Goal: Information Seeking & Learning: Find specific fact

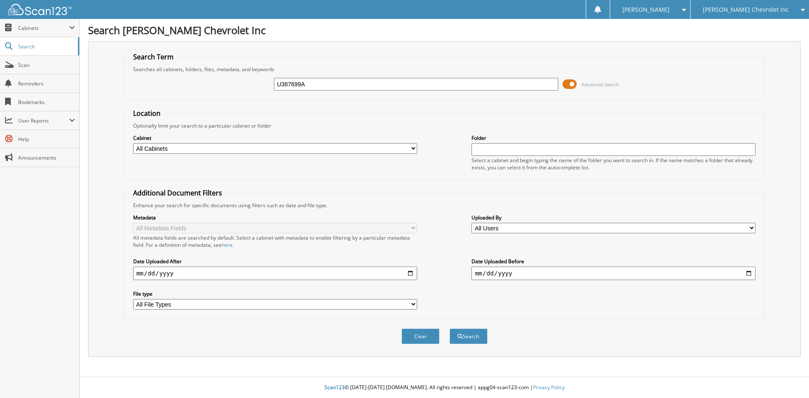
type input "U387699A"
click at [450, 329] on button "Search" at bounding box center [469, 337] width 38 height 16
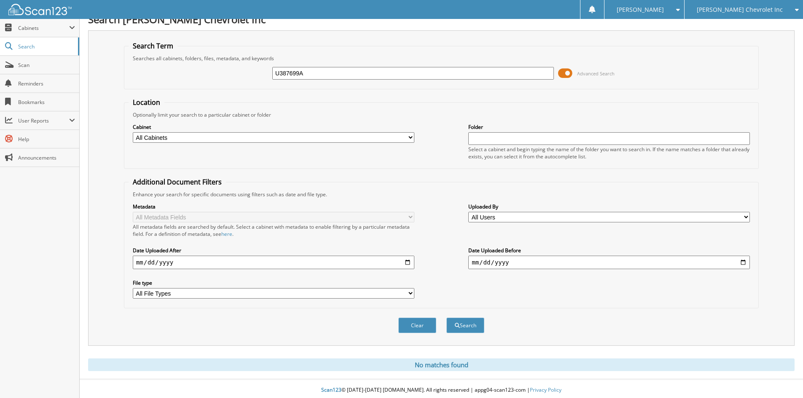
scroll to position [14, 0]
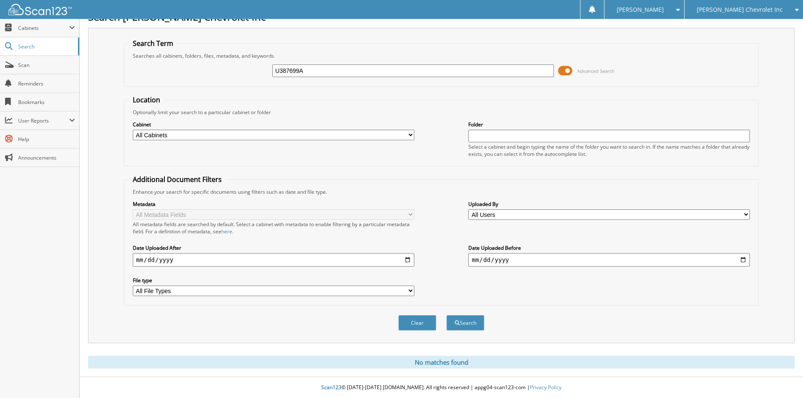
click at [764, 16] on div "[PERSON_NAME] Chevrolet Inc" at bounding box center [744, 9] width 110 height 19
click at [739, 27] on link "[PERSON_NAME] Alfa Romeo" at bounding box center [743, 26] width 118 height 15
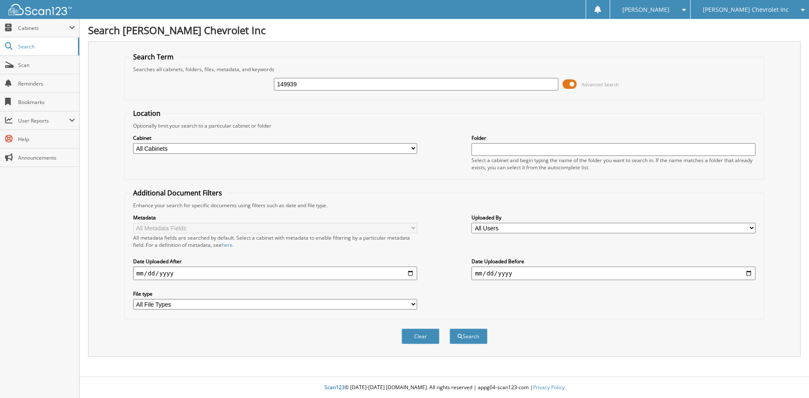
type input "149939"
click at [450, 329] on button "Search" at bounding box center [469, 337] width 38 height 16
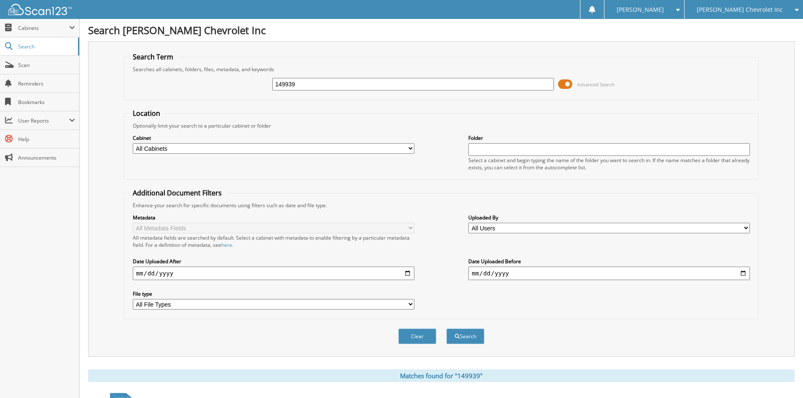
drag, startPoint x: 317, startPoint y: 83, endPoint x: 180, endPoint y: 66, distance: 137.6
click at [182, 66] on fieldset "Search Term Searches all cabinets, folders, files, metadata, and keywords 14993…" at bounding box center [441, 76] width 635 height 48
type input "U10514"
click at [446, 329] on button "Search" at bounding box center [465, 337] width 38 height 16
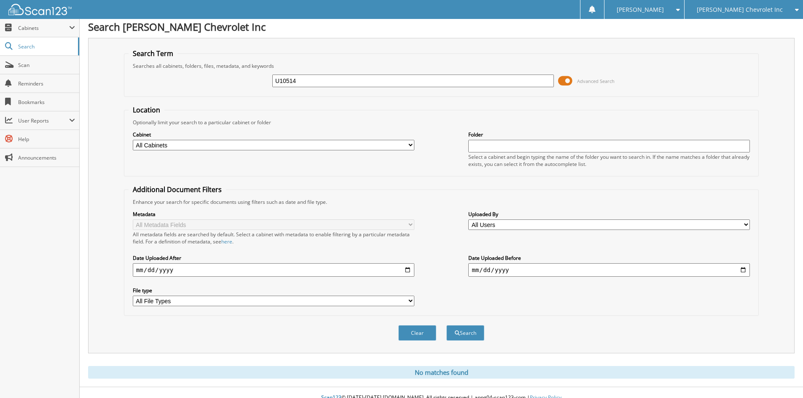
scroll to position [14, 0]
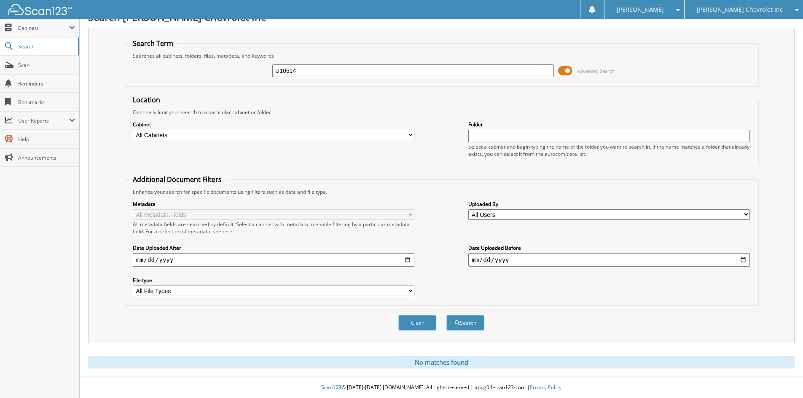
drag, startPoint x: 336, startPoint y: 73, endPoint x: 223, endPoint y: 60, distance: 113.7
click at [223, 60] on div "U10514 Advanced Search" at bounding box center [441, 70] width 625 height 23
type input "128956"
click at [446, 315] on button "Search" at bounding box center [465, 323] width 38 height 16
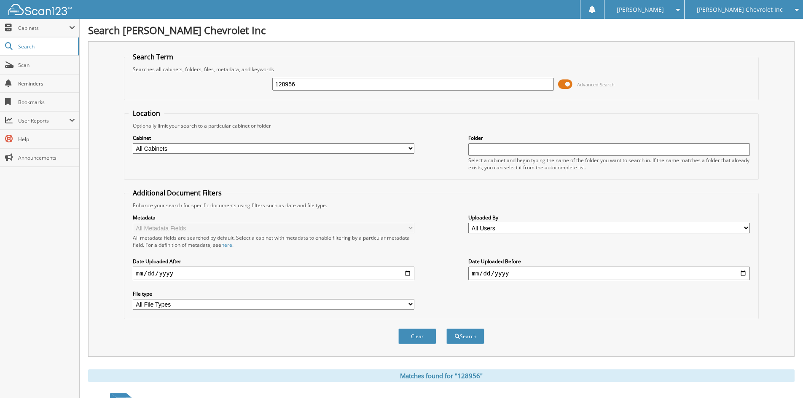
scroll to position [120, 0]
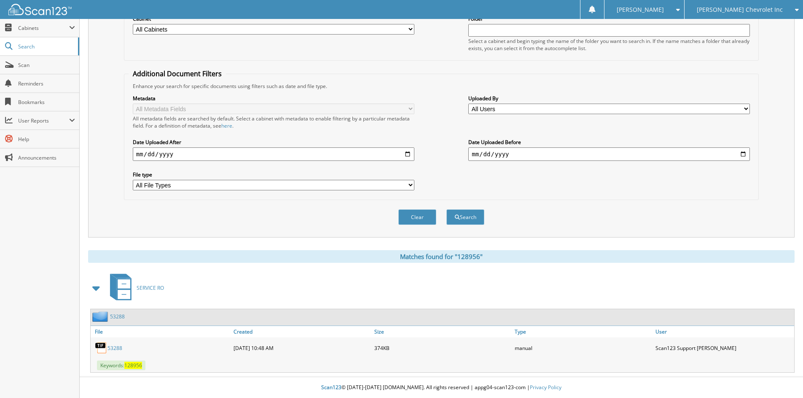
click at [737, 11] on span "[PERSON_NAME] Chevrolet Inc" at bounding box center [740, 9] width 86 height 5
click at [737, 22] on link "[PERSON_NAME] Alfa Romeo" at bounding box center [743, 26] width 118 height 15
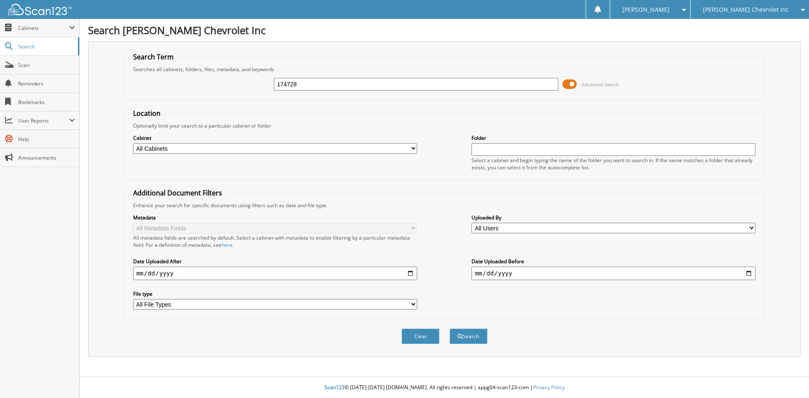
type input "174728"
click at [450, 329] on button "Search" at bounding box center [469, 337] width 38 height 16
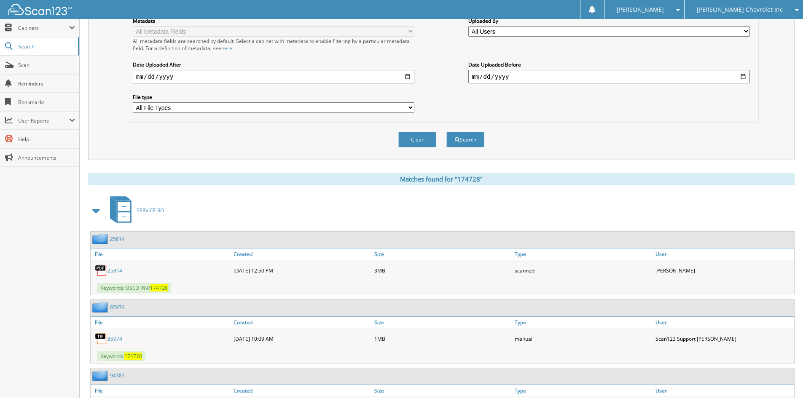
scroll to position [253, 0]
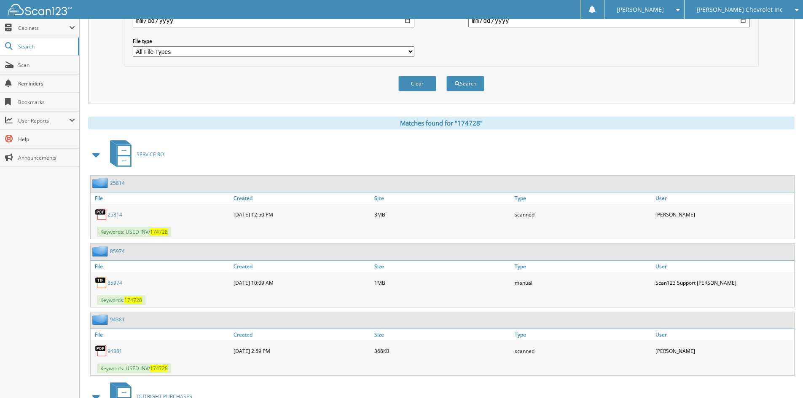
click at [101, 157] on span at bounding box center [97, 154] width 12 height 15
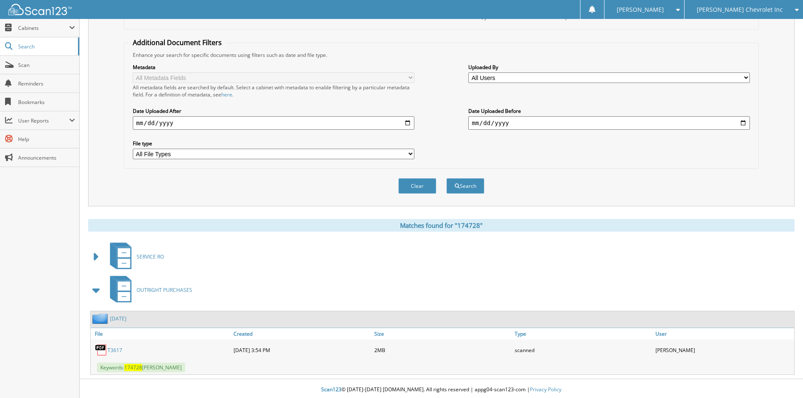
scroll to position [0, 0]
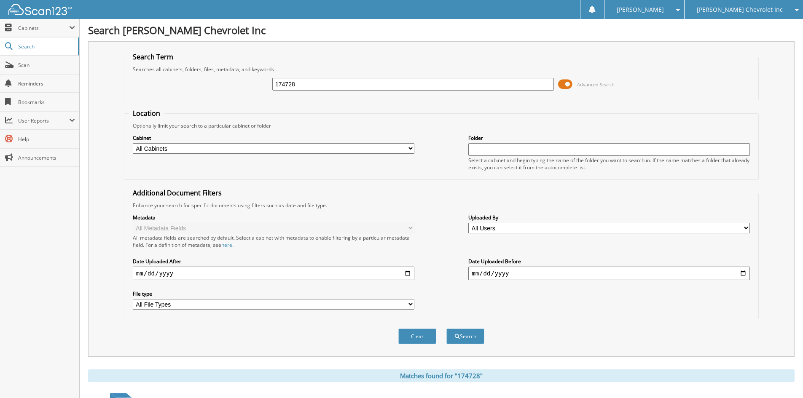
drag, startPoint x: 324, startPoint y: 85, endPoint x: 123, endPoint y: 102, distance: 201.8
click at [136, 102] on form "Search Term Searches all cabinets, folders, files, metadata, and keywords 17472…" at bounding box center [441, 202] width 635 height 301
drag, startPoint x: 367, startPoint y: 38, endPoint x: 357, endPoint y: 62, distance: 26.8
click at [367, 38] on div "Search [PERSON_NAME] Chevrolet Inc Search Term Searches all cabinets, folders, …" at bounding box center [441, 275] width 723 height 551
drag, startPoint x: 338, startPoint y: 85, endPoint x: 114, endPoint y: 71, distance: 224.6
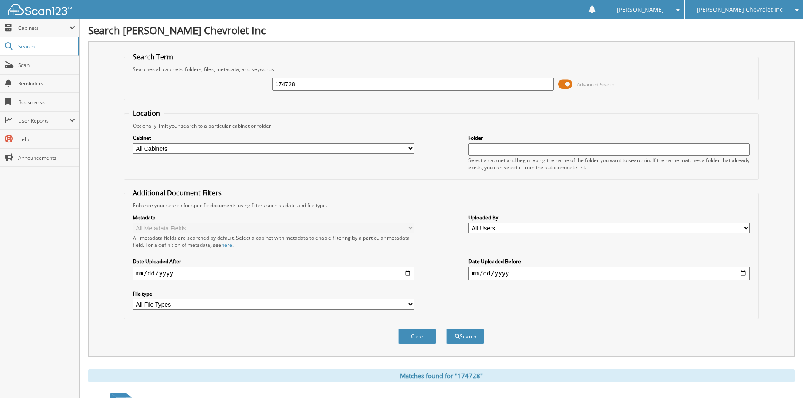
click at [116, 72] on div "Search Term Searches all cabinets, folders, files, metadata, and keywords 17472…" at bounding box center [441, 199] width 706 height 316
type input "117504"
click at [446, 329] on button "Search" at bounding box center [465, 337] width 38 height 16
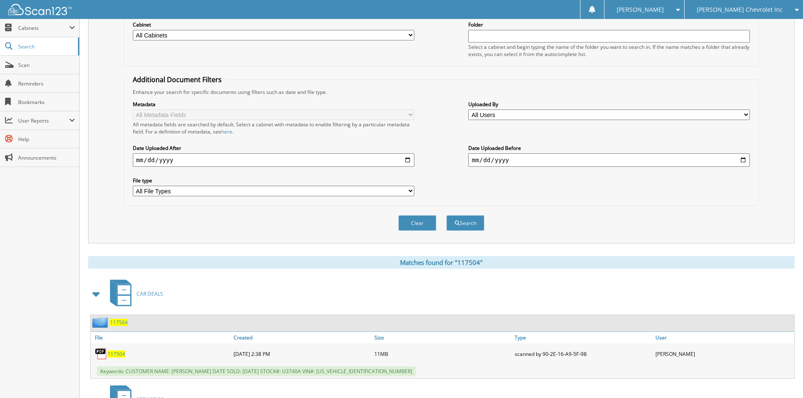
scroll to position [126, 0]
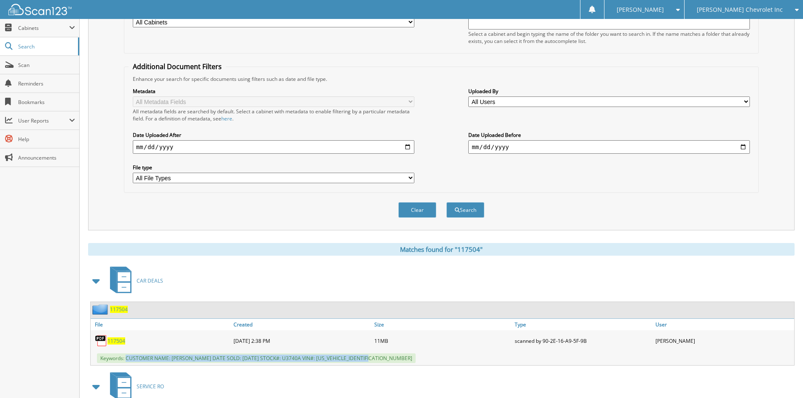
drag, startPoint x: 126, startPoint y: 358, endPoint x: 395, endPoint y: 357, distance: 268.4
click at [395, 357] on div "Keywords: CUSTOMER NAME: ZANE BENFORD DATE SOLD: 09/17/2025 STOCK#: U3740A VIN#…" at bounding box center [442, 358] width 703 height 14
copy span "CUSTOMER NAME: ZANE BENFORD DATE SOLD: 09/17/2025 STOCK#: U3740A VIN#: 3GCPKSE7…"
click at [661, 215] on div "Clear Search" at bounding box center [441, 210] width 635 height 34
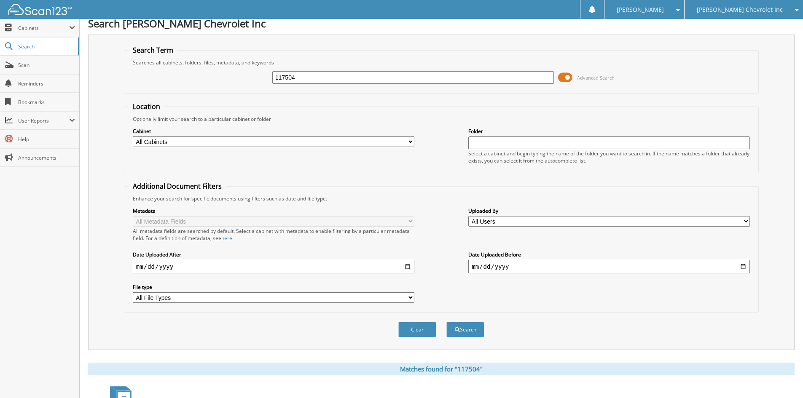
scroll to position [0, 0]
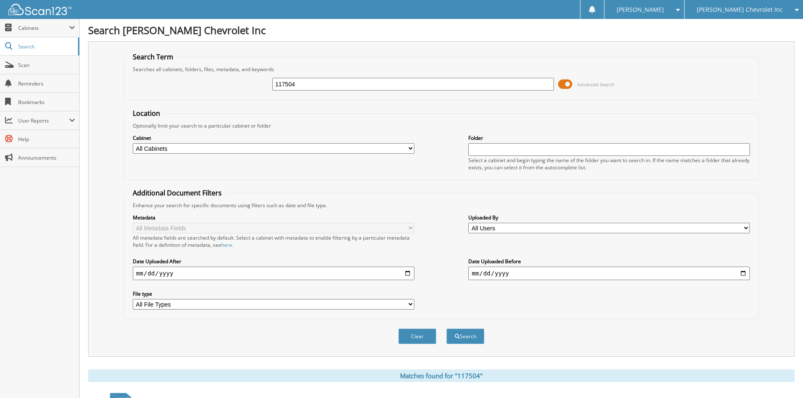
drag, startPoint x: 317, startPoint y: 83, endPoint x: 97, endPoint y: 56, distance: 221.2
click at [97, 56] on div "Search Term Searches all cabinets, folders, files, metadata, and keywords 11750…" at bounding box center [441, 199] width 706 height 316
type input "117289"
click at [446, 329] on button "Search" at bounding box center [465, 337] width 38 height 16
click at [332, 340] on div "Clear Search" at bounding box center [441, 336] width 635 height 34
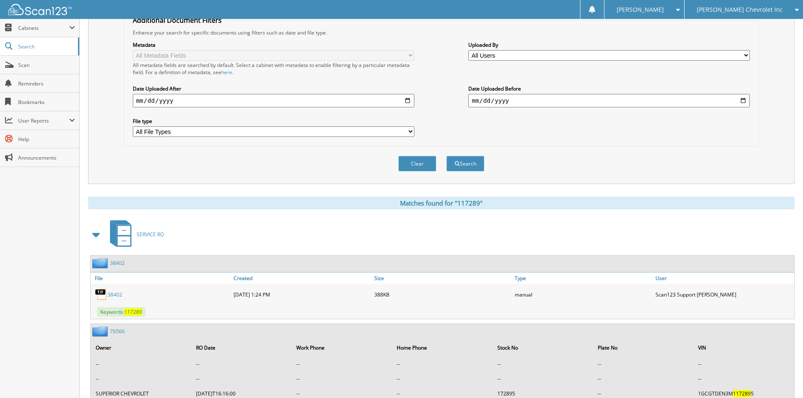
scroll to position [253, 0]
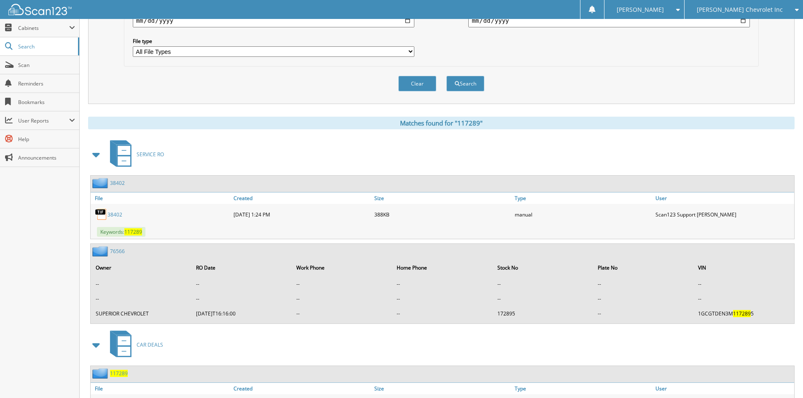
click at [97, 153] on span at bounding box center [97, 154] width 12 height 15
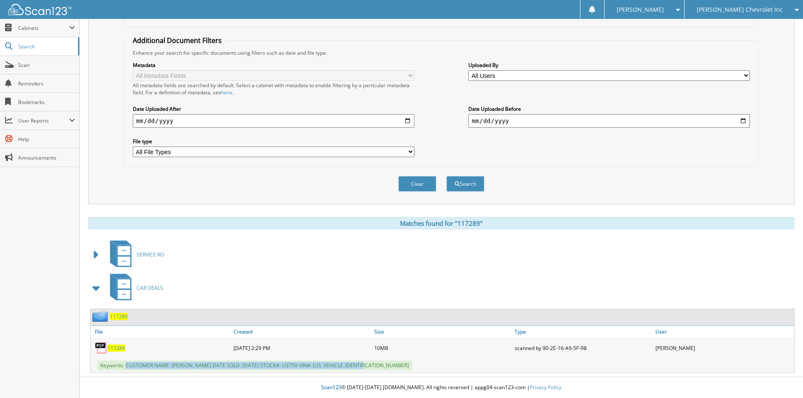
drag, startPoint x: 127, startPoint y: 365, endPoint x: 373, endPoint y: 366, distance: 245.7
click at [373, 366] on div "Keywords: CUSTOMER NAME: [PERSON_NAME] DATE SOLD: [DATE] STOCK#: U3759 VIN#: [U…" at bounding box center [442, 366] width 703 height 14
copy span "CUSTOMER NAME: ROBERT BLUE DATE SOLD: 09/08/2025 STOCK#: U3759 VIN#: 2GNFLFE33H…"
click at [641, 184] on div "Clear Search" at bounding box center [441, 184] width 635 height 34
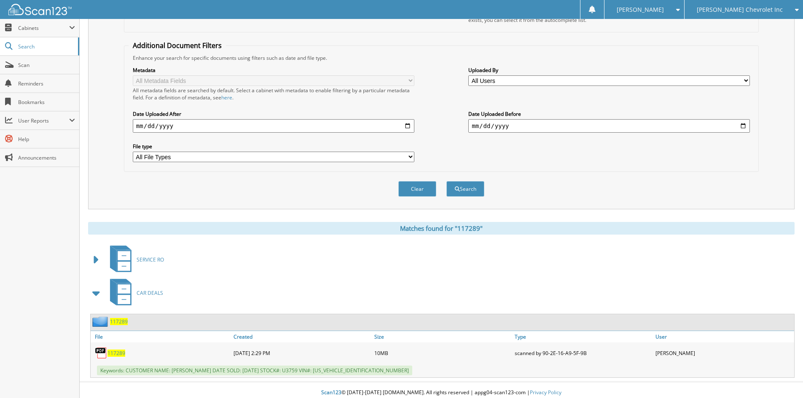
scroll to position [0, 0]
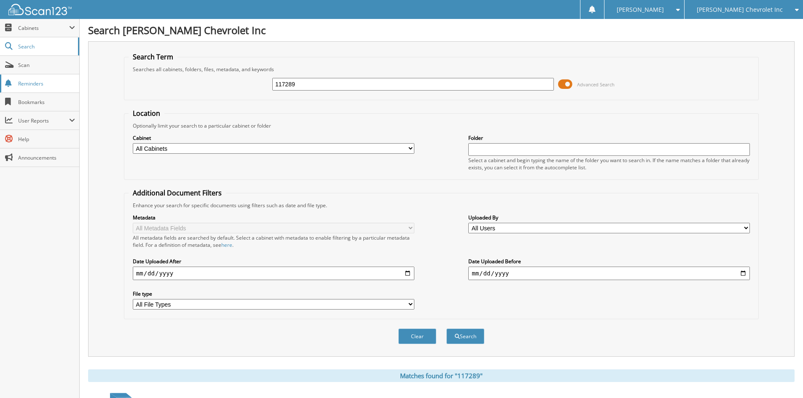
drag, startPoint x: 344, startPoint y: 83, endPoint x: 79, endPoint y: 76, distance: 265.2
click at [95, 83] on div "Search Term Searches all cabinets, folders, files, metadata, and keywords 11728…" at bounding box center [441, 199] width 706 height 316
type input "117392"
click at [446, 329] on button "Search" at bounding box center [465, 337] width 38 height 16
click at [94, 284] on div "Search Term Searches all cabinets, folders, files, metadata, and keywords 11739…" at bounding box center [441, 199] width 706 height 316
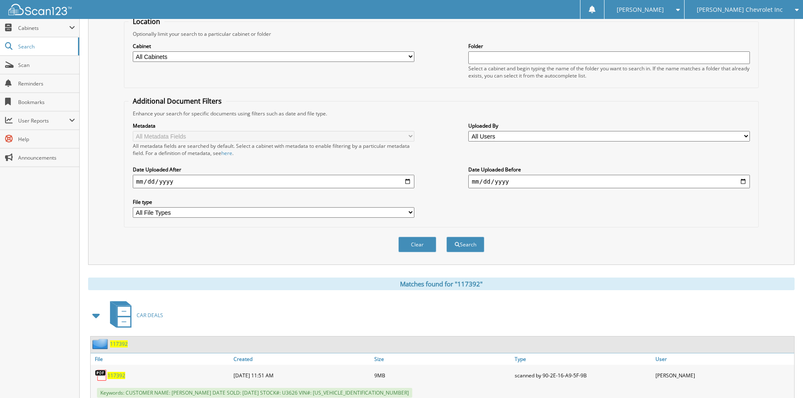
scroll to position [169, 0]
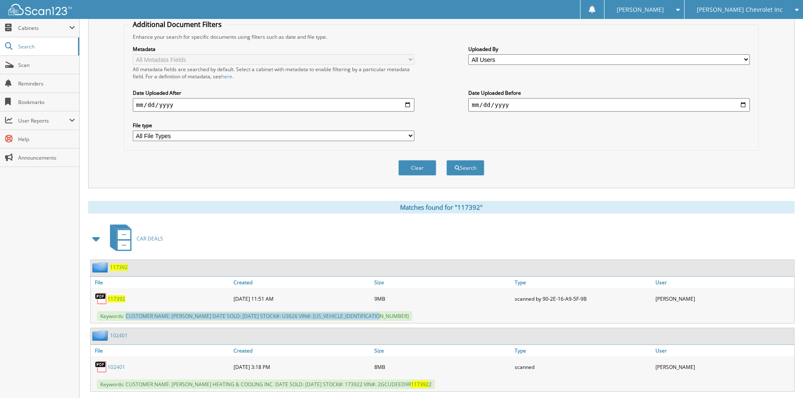
drag, startPoint x: 127, startPoint y: 317, endPoint x: 394, endPoint y: 316, distance: 266.7
click at [394, 316] on div "Keywords: CUSTOMER NAME: [PERSON_NAME] DATE SOLD: [DATE] STOCK#: U3626 VIN#: [U…" at bounding box center [442, 316] width 703 height 14
copy span "CUSTOMER NAME: [PERSON_NAME] DATE SOLD: [DATE] STOCK#: U3626 VIN#: [US_VEHICLE_…"
click at [673, 188] on div "Search Term Searches all cabinets, folders, files, metadata, and keywords 11739…" at bounding box center [441, 31] width 706 height 316
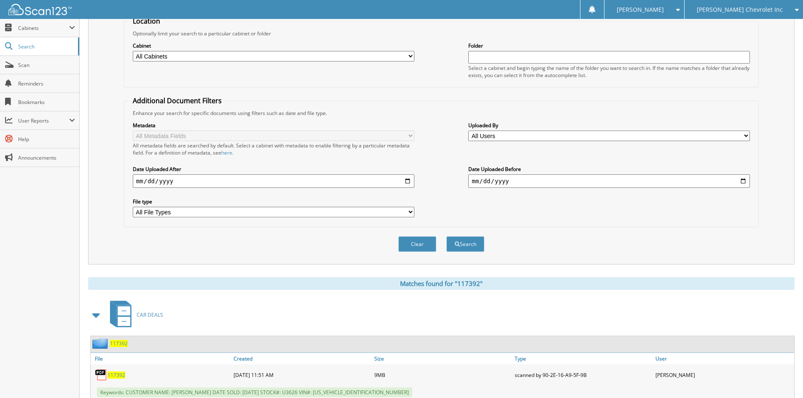
scroll to position [0, 0]
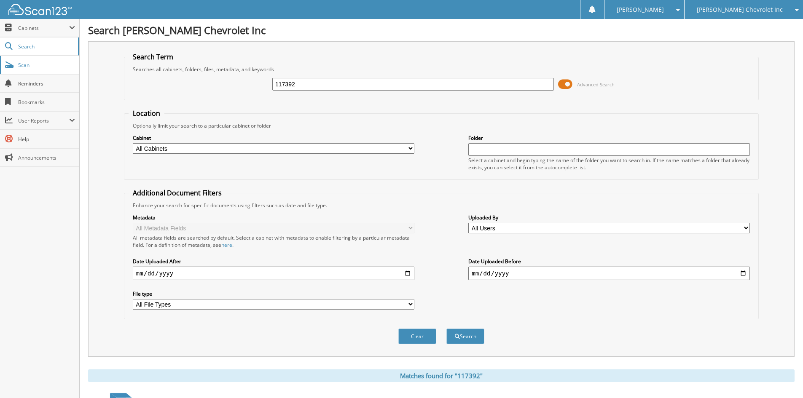
drag, startPoint x: 354, startPoint y: 87, endPoint x: 75, endPoint y: 67, distance: 279.7
click at [81, 71] on div "Search [PERSON_NAME] Chevrolet Inc Search Term Searches all cabinets, folders, …" at bounding box center [441, 346] width 723 height 692
type input "117426"
click at [446, 329] on button "Search" at bounding box center [465, 337] width 38 height 16
click at [47, 250] on div "Close Cabinets This Company All Companies Search Scan" at bounding box center [40, 208] width 80 height 379
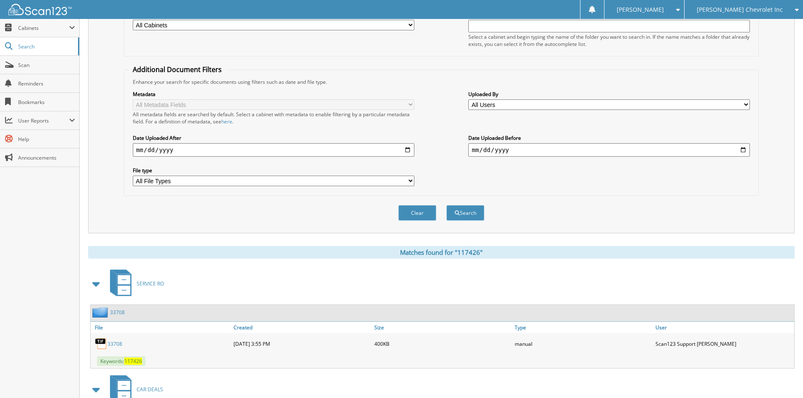
scroll to position [126, 0]
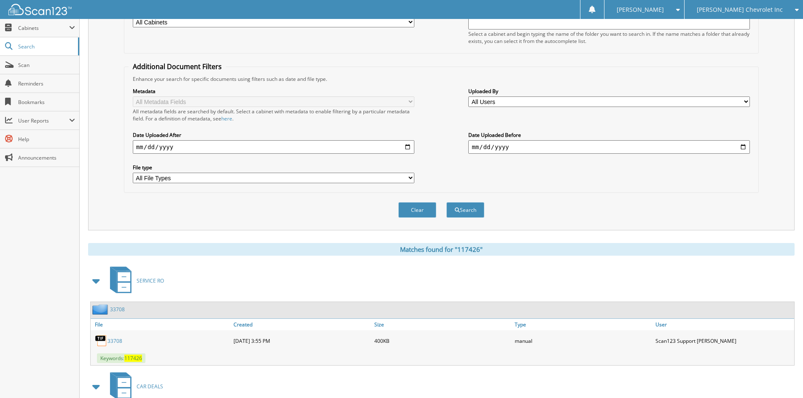
click at [101, 279] on span at bounding box center [97, 280] width 12 height 15
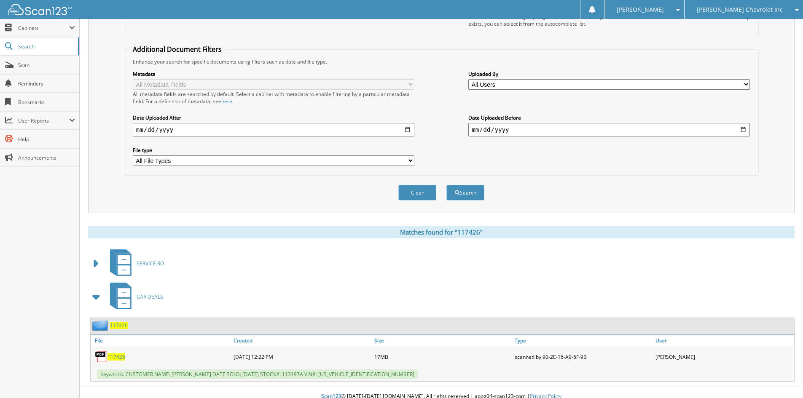
scroll to position [153, 0]
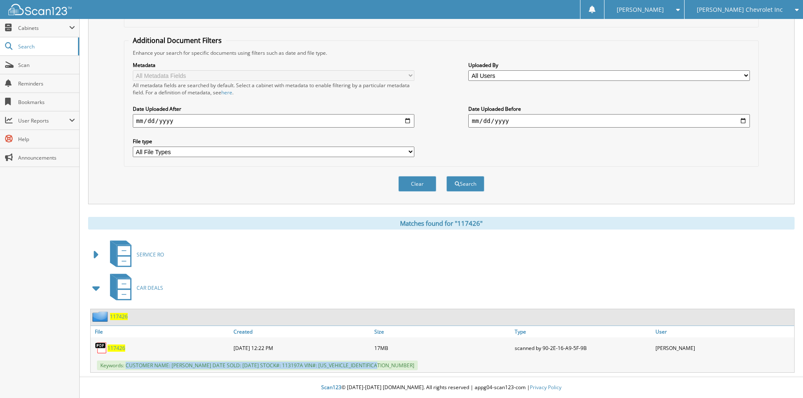
drag, startPoint x: 126, startPoint y: 365, endPoint x: 418, endPoint y: 373, distance: 292.1
click at [418, 373] on div "Search Jim Butler Chevrolet Inc Search Term Searches all cabinets, folders, fil…" at bounding box center [441, 122] width 723 height 551
copy span "CUSTOMER NAME: TERRY ANDERSON DATE SOLD: 09/16/2025 STOCK#: 113197A VIN#: 1G110…"
click at [638, 189] on div "Clear Search" at bounding box center [441, 184] width 635 height 34
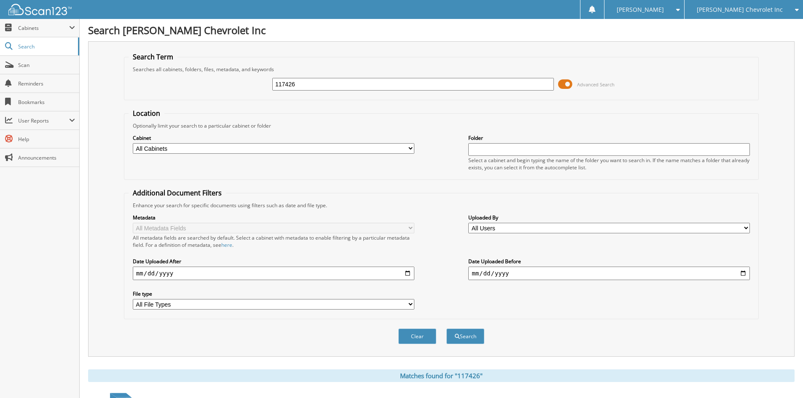
drag, startPoint x: 322, startPoint y: 84, endPoint x: 0, endPoint y: 16, distance: 329.6
click at [0, 16] on body "Sarah B. Settings Logout Jim Butler Chevrolet Inc Jim Butler Alfa Romeo Close S…" at bounding box center [401, 275] width 803 height 551
type input "117455"
click at [446, 329] on button "Search" at bounding box center [465, 337] width 38 height 16
click at [61, 205] on div "Close Cabinets This Company All Companies Search Scan" at bounding box center [40, 208] width 80 height 379
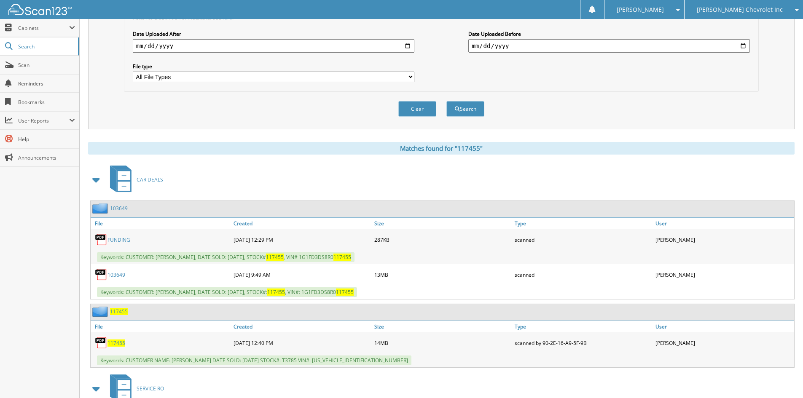
scroll to position [329, 0]
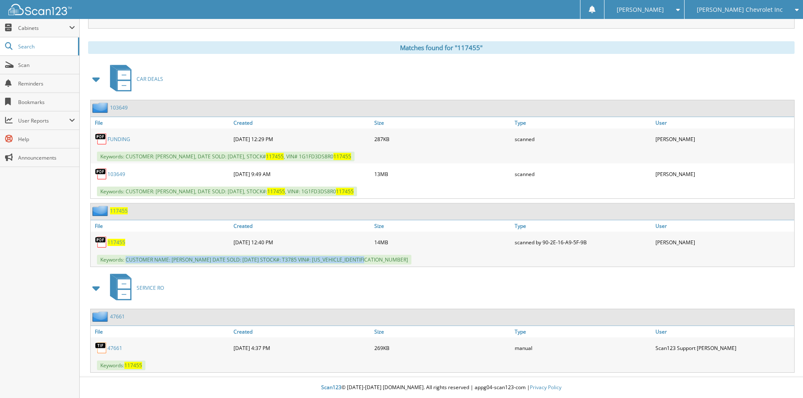
drag, startPoint x: 126, startPoint y: 258, endPoint x: 401, endPoint y: 266, distance: 274.4
click at [401, 266] on div "Keywords: CUSTOMER NAME: [PERSON_NAME] DATE SOLD: [DATE] STOCK#: T3785 VIN#: [U…" at bounding box center [442, 260] width 703 height 14
copy span "CUSTOMER NAME: ERNEST RESPI DATE SOLD: 09/17/2025 STOCK#: T3785 VIN#: 1GNEVHKW8…"
click at [647, 80] on div "CAR DEALS" at bounding box center [441, 78] width 706 height 33
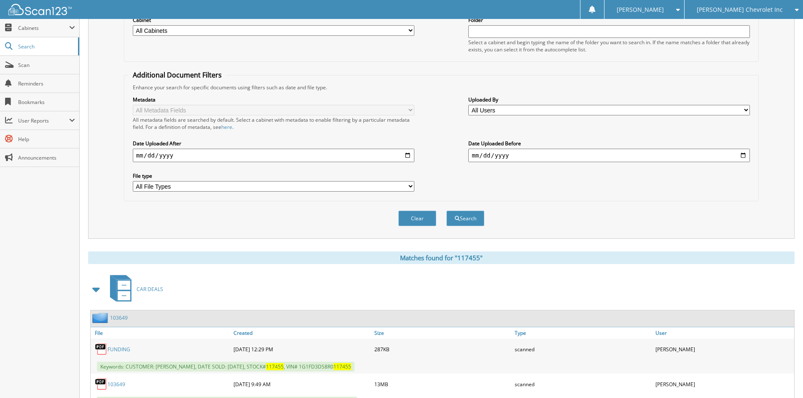
scroll to position [0, 0]
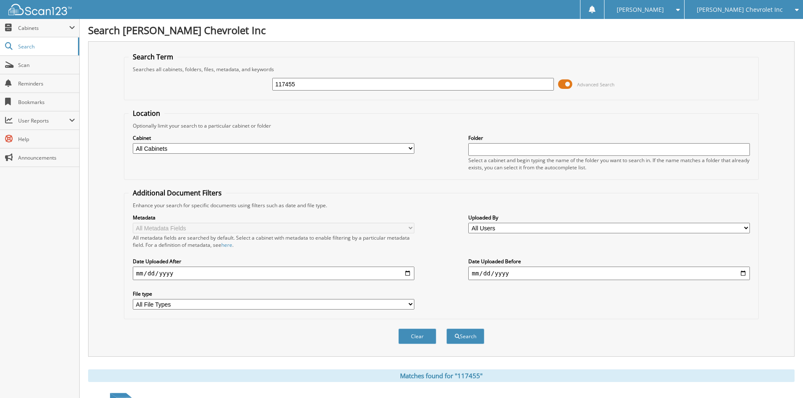
drag, startPoint x: 358, startPoint y: 84, endPoint x: 218, endPoint y: 70, distance: 140.1
click at [218, 70] on fieldset "Search Term Searches all cabinets, folders, files, metadata, and keywords 11745…" at bounding box center [441, 76] width 635 height 48
type input "117298"
click at [446, 329] on button "Search" at bounding box center [465, 337] width 38 height 16
click at [30, 217] on div "Close Cabinets This Company All Companies Search Scan" at bounding box center [40, 208] width 80 height 379
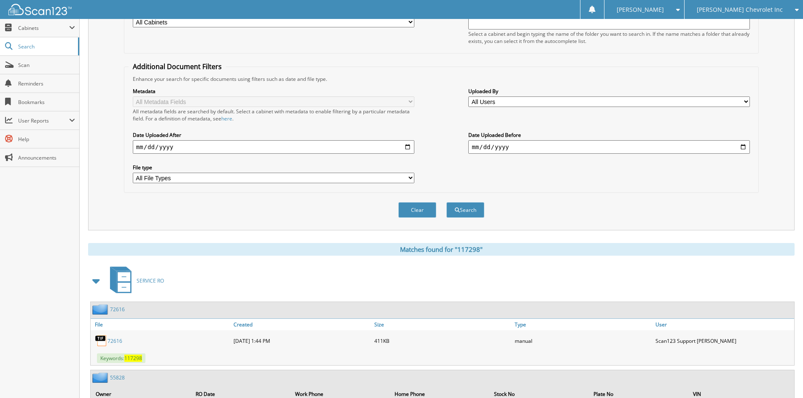
scroll to position [295, 0]
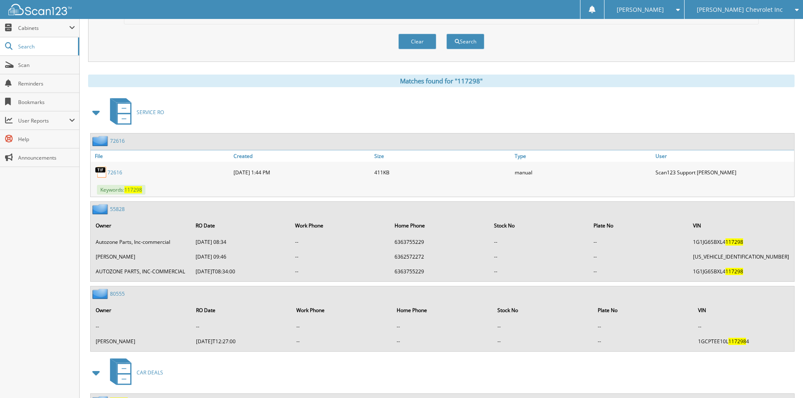
click at [98, 112] on span at bounding box center [97, 112] width 12 height 15
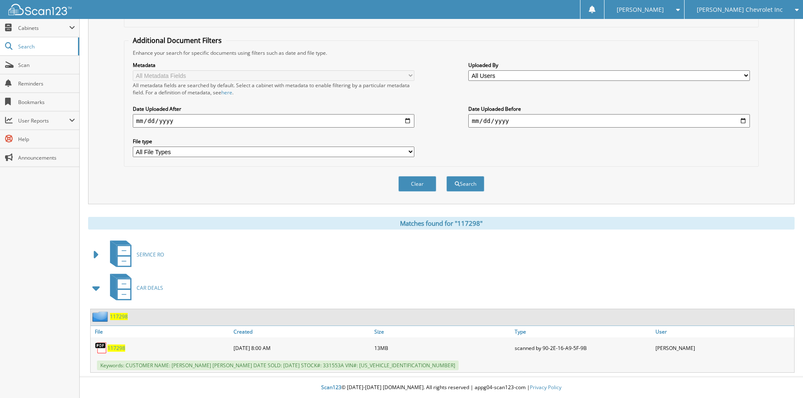
scroll to position [153, 0]
drag, startPoint x: 126, startPoint y: 365, endPoint x: 391, endPoint y: 360, distance: 264.7
click at [391, 360] on div "Keywords: CUSTOMER NAME: [PERSON_NAME] [PERSON_NAME] DATE SOLD: [DATE] STOCK#: …" at bounding box center [442, 366] width 703 height 14
copy span "CUSTOMER NAME: [PERSON_NAME] [PERSON_NAME] DATE SOLD: [DATE] STOCK#: 331553A VI…"
click at [653, 199] on div "Clear Search" at bounding box center [441, 184] width 635 height 34
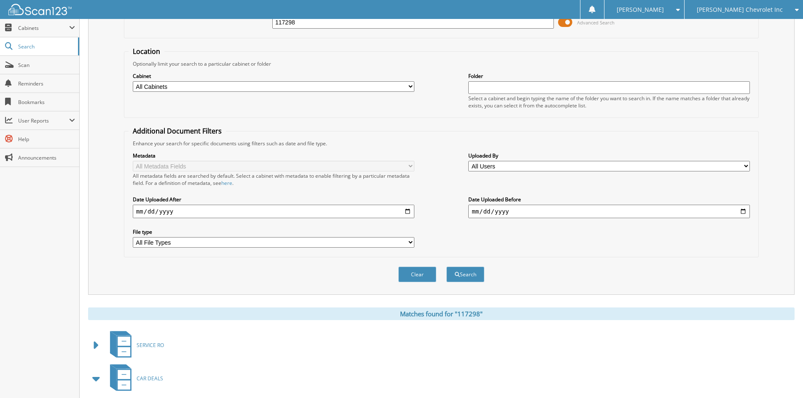
scroll to position [0, 0]
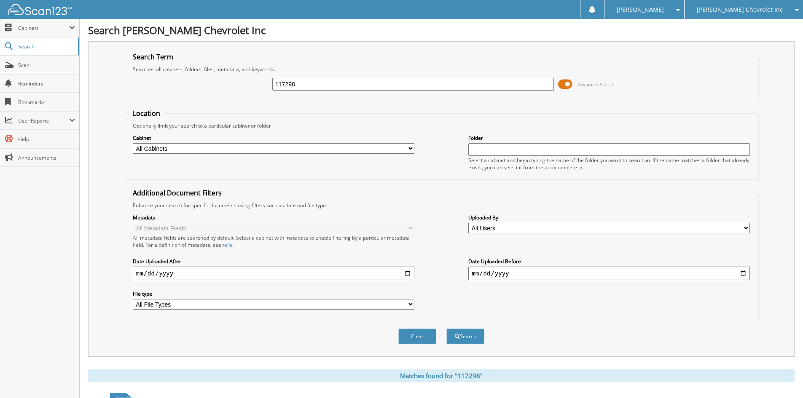
drag, startPoint x: 352, startPoint y: 86, endPoint x: 125, endPoint y: 46, distance: 230.6
click at [131, 48] on div "Search Term Searches all cabinets, folders, files, metadata, and keywords 11729…" at bounding box center [441, 199] width 706 height 316
type input "117169"
click at [446, 329] on button "Search" at bounding box center [465, 337] width 38 height 16
click at [104, 263] on div "Search Term Searches all cabinets, folders, files, metadata, and keywords 11716…" at bounding box center [441, 199] width 706 height 316
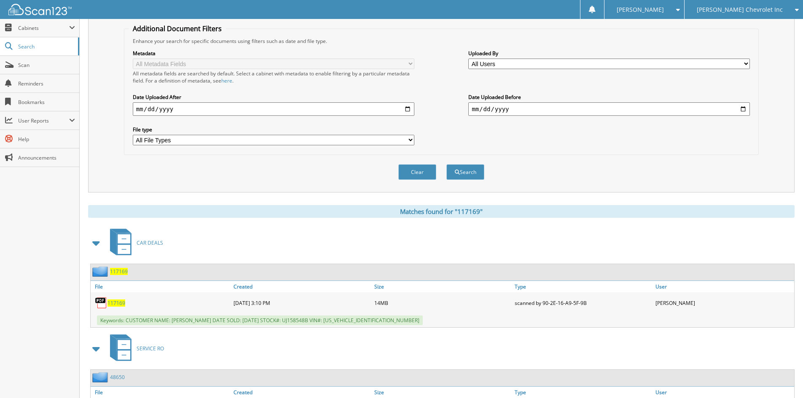
scroll to position [225, 0]
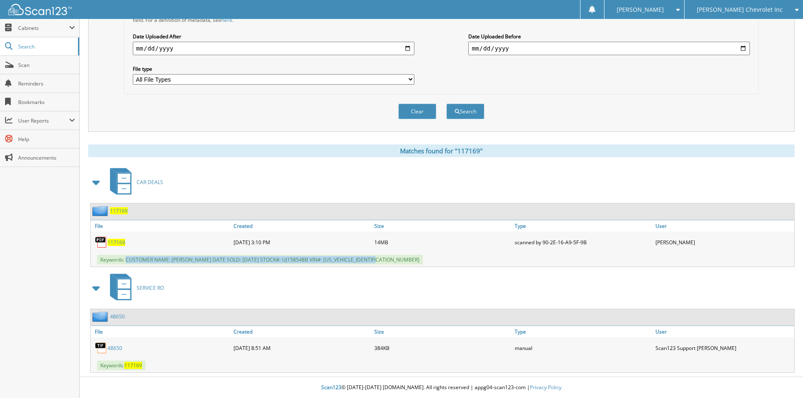
drag, startPoint x: 126, startPoint y: 258, endPoint x: 376, endPoint y: 259, distance: 249.9
click at [376, 259] on span "Keywords: CUSTOMER NAME: KEVIN MOONEY DATE SOLD: 09/02/2025 STOCK#: UJ158548B V…" at bounding box center [260, 260] width 326 height 10
copy span "CUSTOMER NAME: KEVIN MOONEY DATE SOLD: 09/02/2025 STOCK#: UJ158548B VIN#: 1C6JJ…"
click at [742, 7] on span "[PERSON_NAME] Chevrolet Inc" at bounding box center [740, 9] width 86 height 5
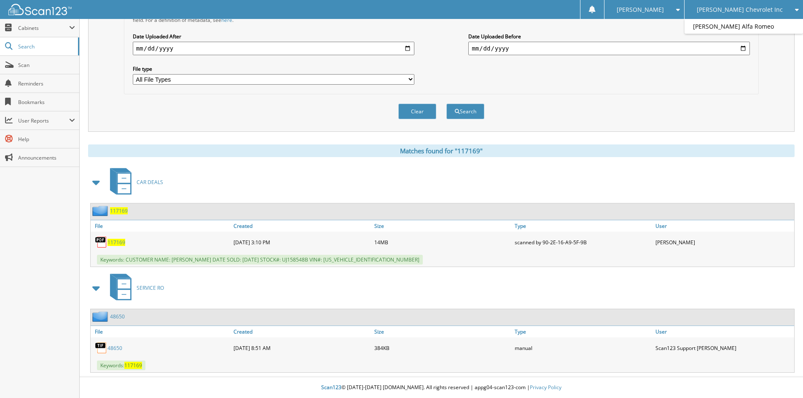
click at [743, 18] on div "[PERSON_NAME] Chevrolet Inc" at bounding box center [744, 9] width 110 height 19
click at [745, 12] on span "[PERSON_NAME] Chevrolet Inc" at bounding box center [740, 9] width 86 height 5
click at [747, 23] on link "[PERSON_NAME] Alfa Romeo" at bounding box center [743, 26] width 118 height 15
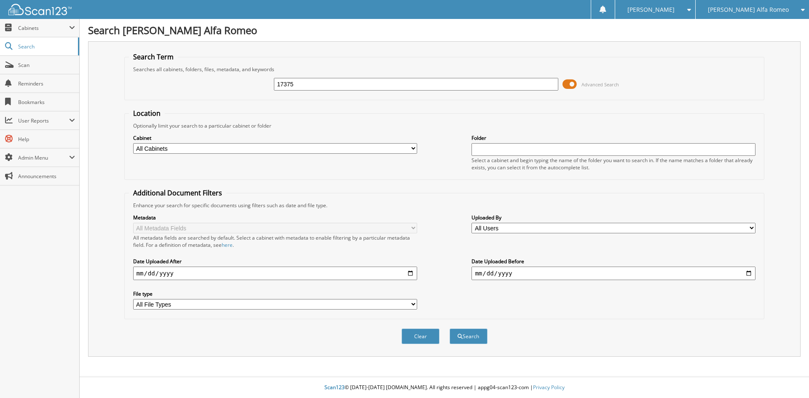
type input "17375"
click at [450, 329] on button "Search" at bounding box center [469, 337] width 38 height 16
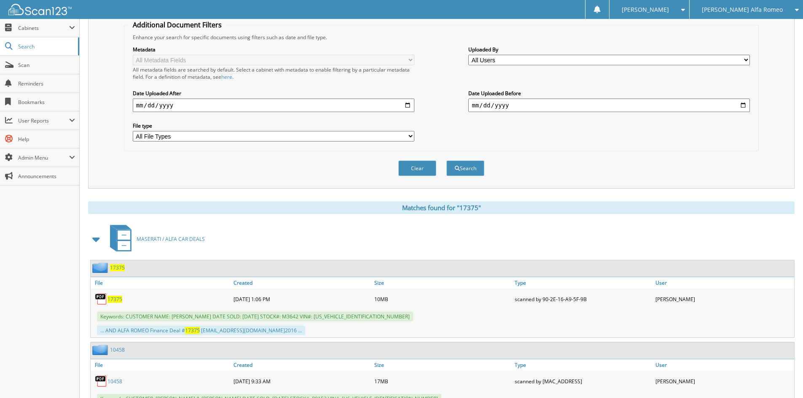
scroll to position [169, 0]
drag, startPoint x: 127, startPoint y: 317, endPoint x: 382, endPoint y: 315, distance: 255.4
click at [382, 315] on div "Keywords: CUSTOMER NAME: [PERSON_NAME] DATE SOLD: [DATE] STOCK#: M3642 VIN#: [U…" at bounding box center [442, 316] width 703 height 14
copy span "CUSTOMER NAME: [PERSON_NAME] DATE SOLD: [DATE] STOCK#: M3642 VIN#: [US_VEHICLE_…"
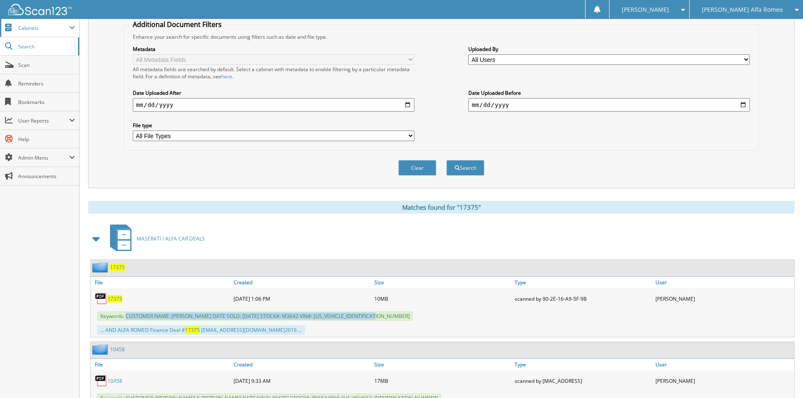
click at [52, 27] on span "Cabinets" at bounding box center [43, 27] width 51 height 7
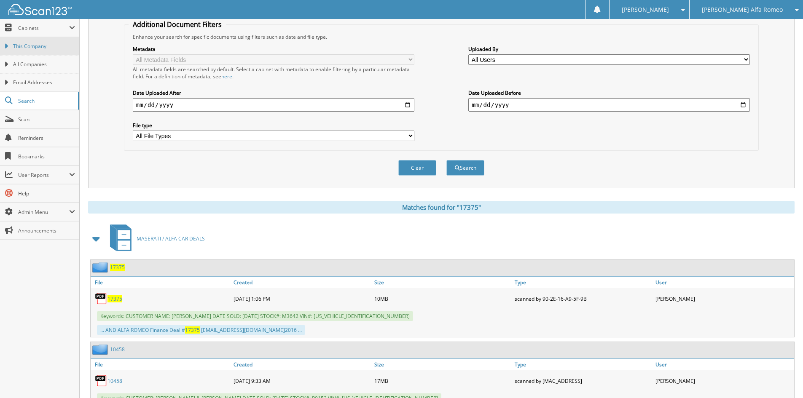
click at [47, 42] on link "This Company" at bounding box center [39, 46] width 79 height 18
